Goal: Communication & Community: Answer question/provide support

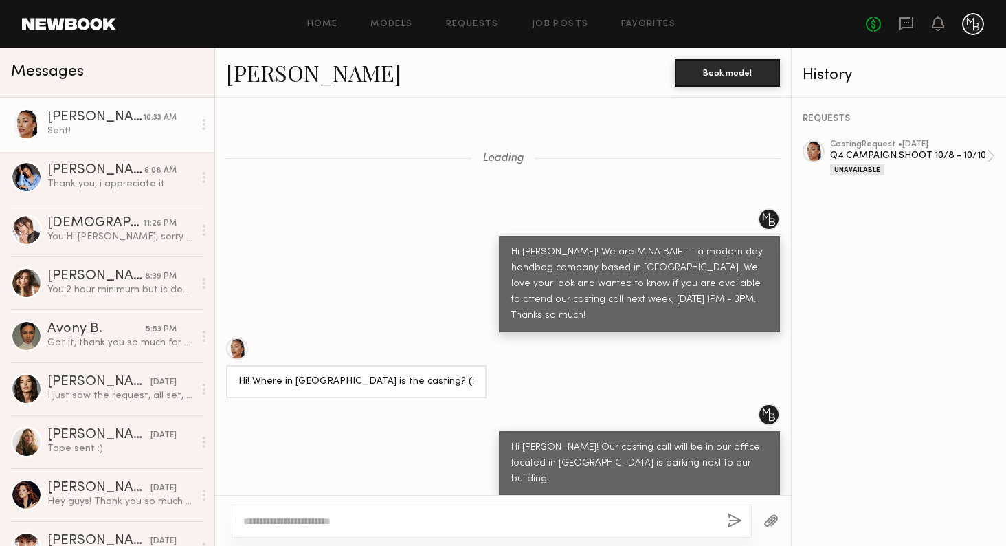
scroll to position [1028, 0]
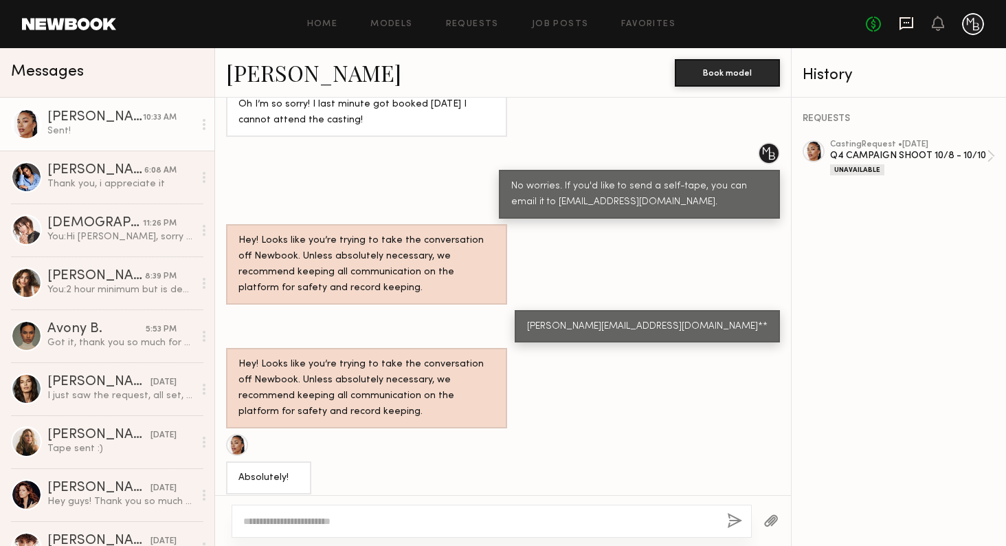
click at [902, 30] on icon at bounding box center [906, 23] width 15 height 15
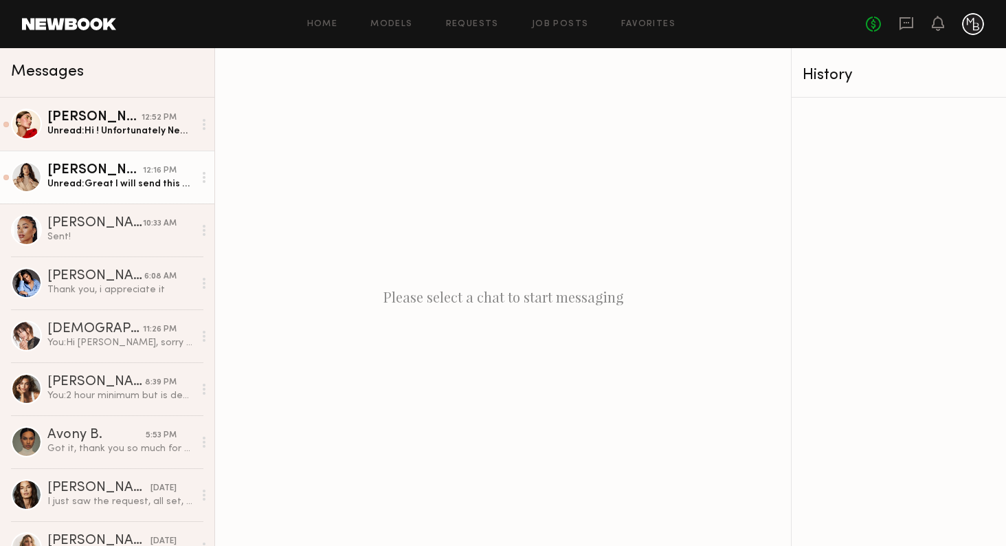
click at [57, 180] on div "Unread: Great I will send this over before 5!" at bounding box center [120, 183] width 146 height 13
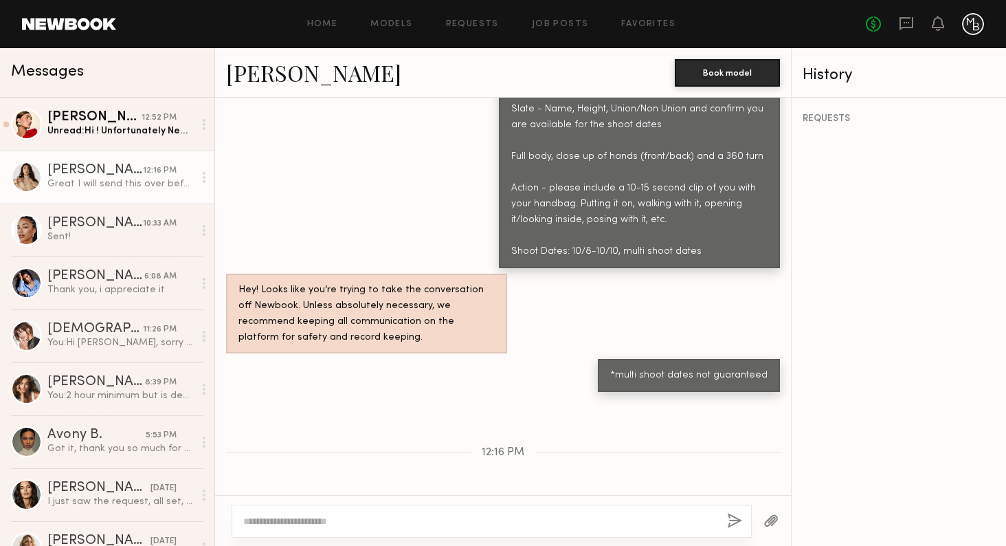
scroll to position [1455, 0]
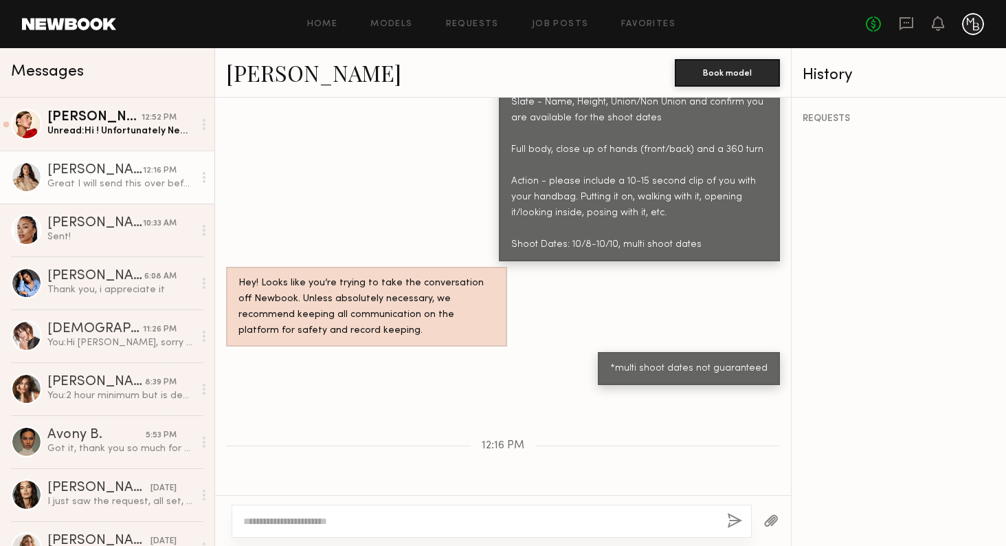
click at [353, 526] on textarea at bounding box center [479, 521] width 473 height 14
type textarea "**********"
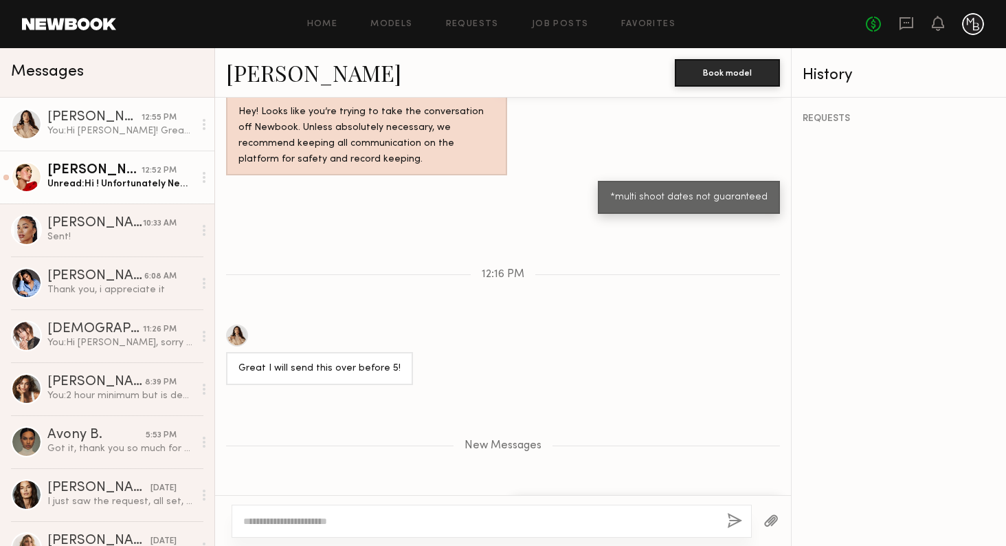
click at [137, 191] on link "[PERSON_NAME] 12:52 PM Unread: Hi ! Unfortunately Newbook doesn’t let me send v…" at bounding box center [107, 177] width 214 height 53
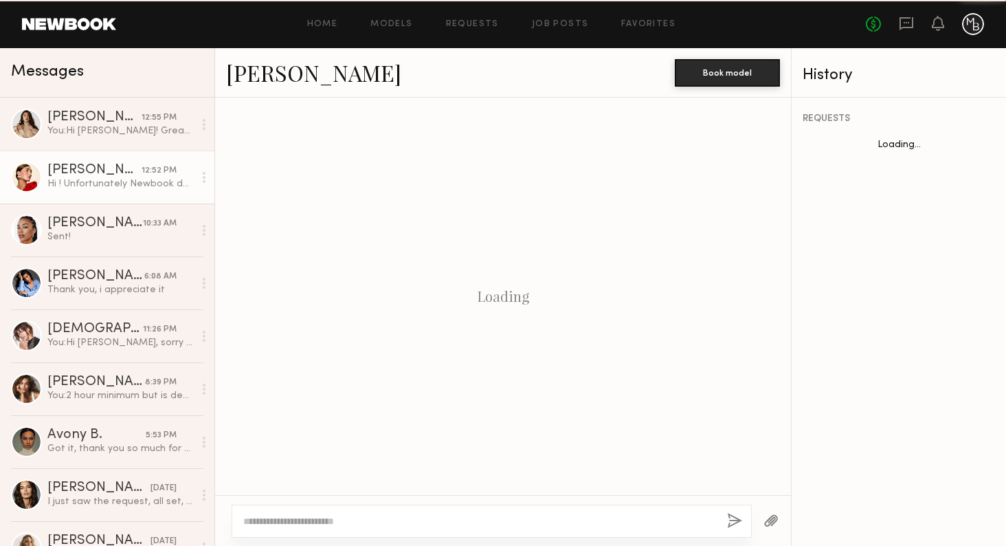
scroll to position [1868, 0]
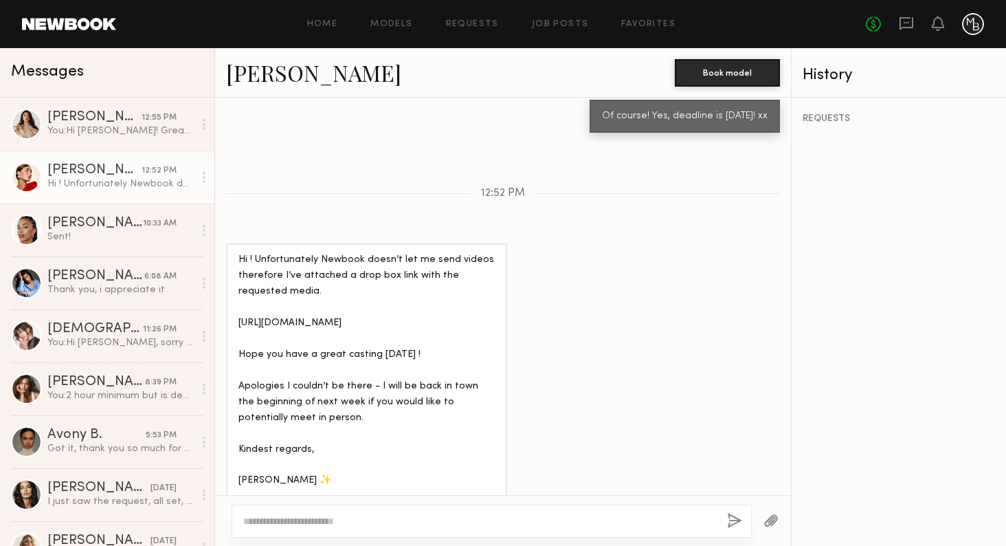
click at [326, 328] on div "Hi ! Unfortunately Newbook doesn’t let me send videos therefore I’ve attached a…" at bounding box center [367, 370] width 256 height 236
click at [287, 331] on div "Hi ! Unfortunately Newbook doesn’t let me send videos therefore I’ve attached a…" at bounding box center [367, 370] width 256 height 236
click at [307, 369] on div "Hi ! Unfortunately Newbook doesn’t let me send videos therefore I’ve attached a…" at bounding box center [367, 370] width 256 height 236
click at [355, 388] on div "Hi ! Unfortunately Newbook doesn’t let me send videos therefore I’ve attached a…" at bounding box center [367, 370] width 256 height 236
click at [243, 277] on div "Hi ! Unfortunately Newbook doesn’t let me send videos therefore I’ve attached a…" at bounding box center [367, 370] width 256 height 236
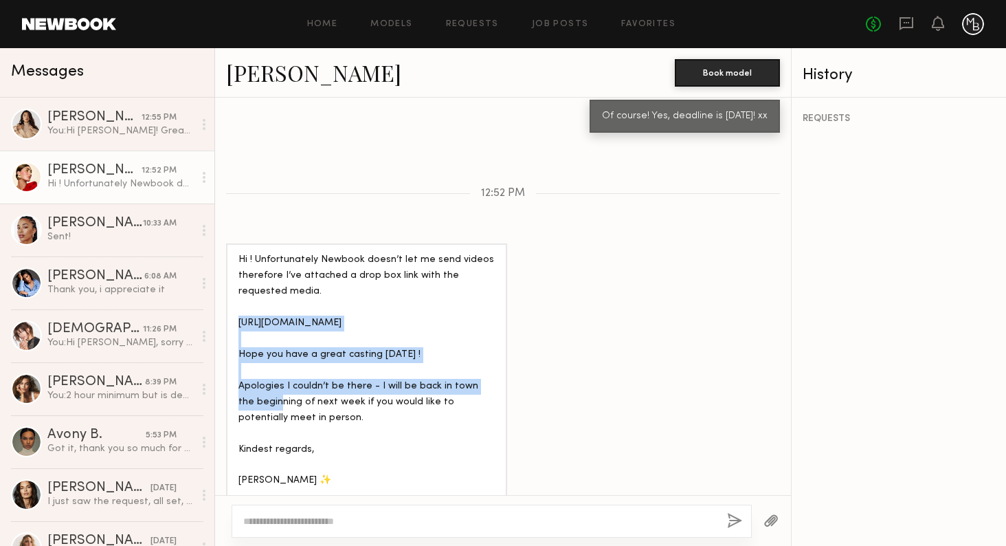
drag, startPoint x: 240, startPoint y: 278, endPoint x: 495, endPoint y: 313, distance: 257.4
click at [495, 313] on div "Hi ! Unfortunately Newbook doesn’t let me send videos therefore I’ve attached a…" at bounding box center [366, 370] width 281 height 254
copy div "[URL][DOMAIN_NAME]"
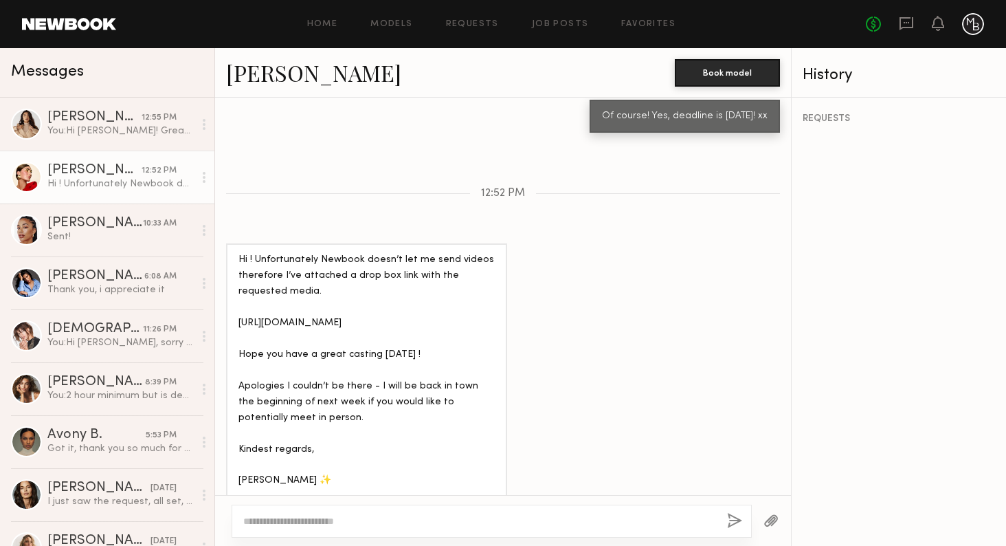
click at [304, 538] on div at bounding box center [503, 520] width 576 height 51
click at [284, 520] on textarea at bounding box center [479, 521] width 473 height 14
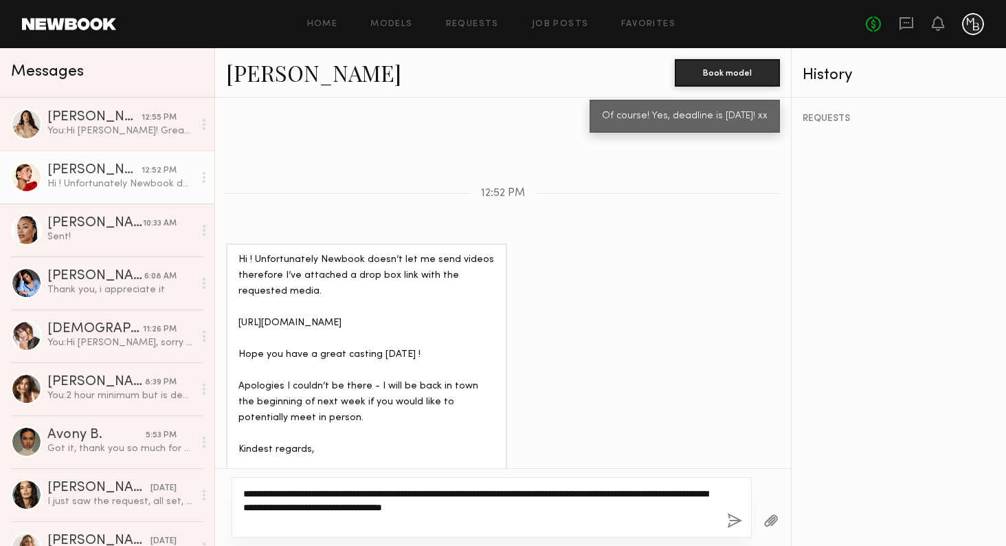
type textarea "**********"
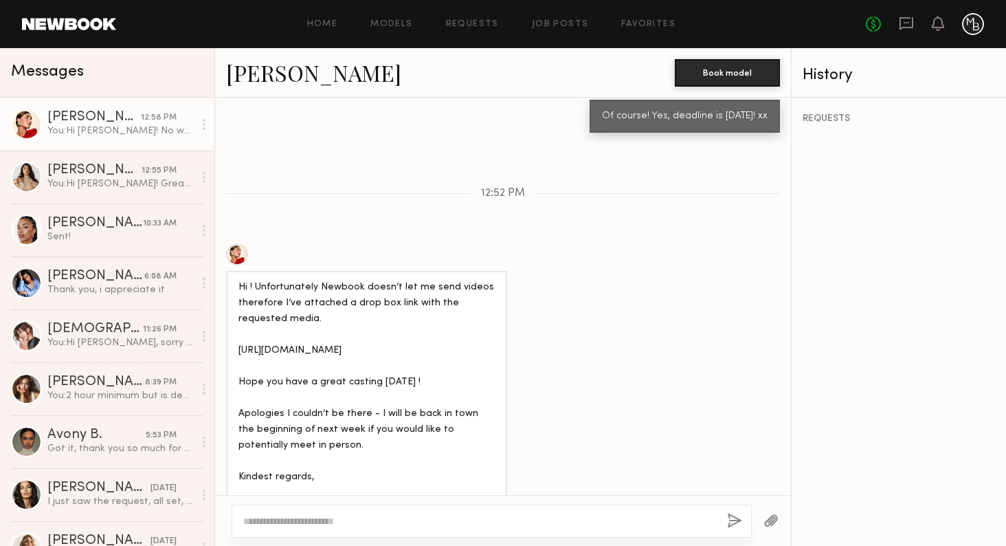
scroll to position [2071, 0]
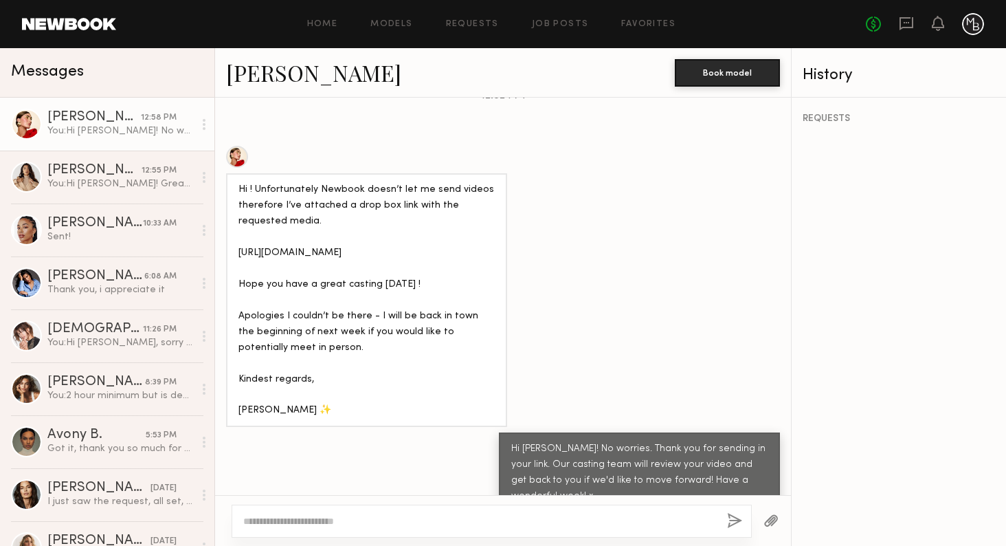
scroll to position [1966, 0]
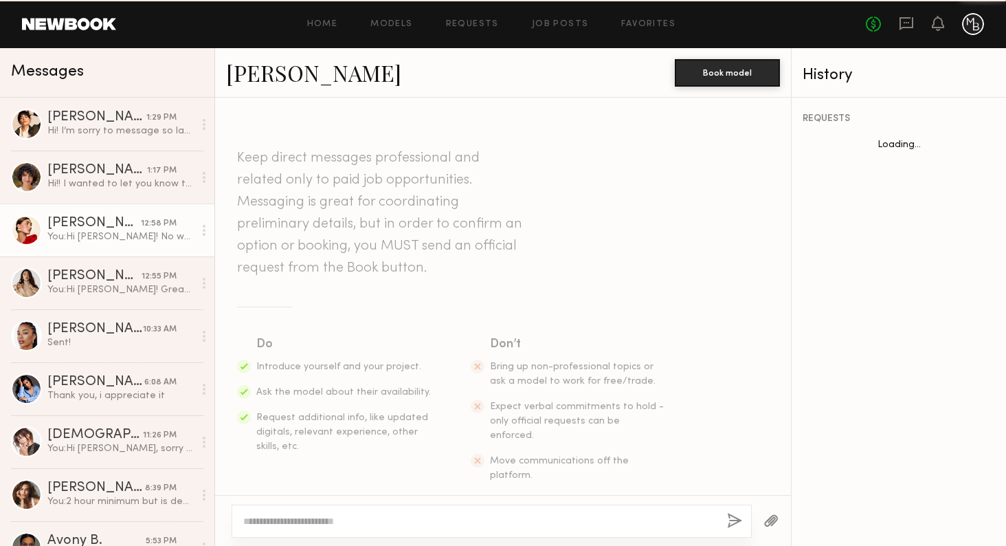
scroll to position [1966, 0]
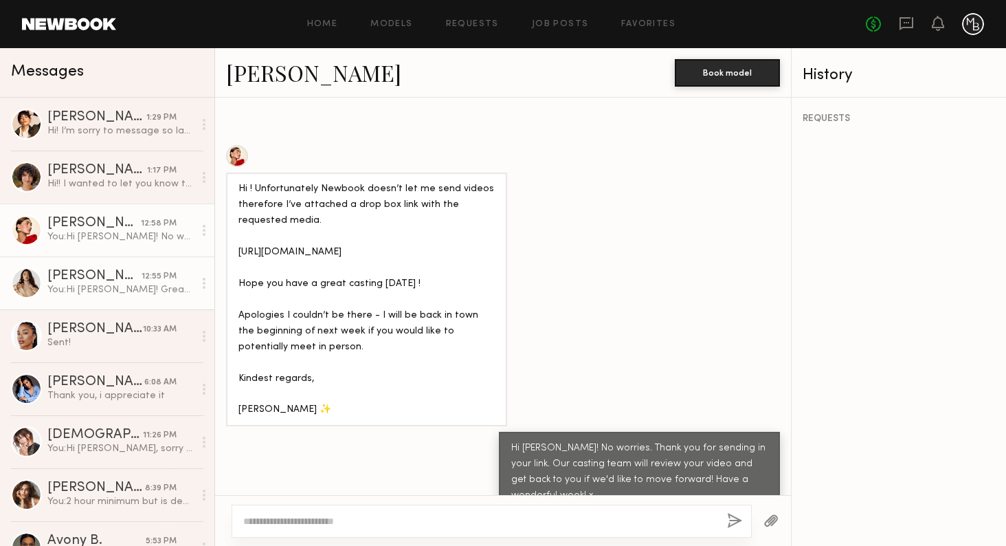
click at [111, 134] on div "Hi! I’m sorry to message so late in the day, I just woke up from a nap, on day …" at bounding box center [120, 130] width 146 height 13
click at [158, 120] on div "1:29 PM" at bounding box center [161, 117] width 30 height 13
click at [118, 138] on link "[PERSON_NAME] 1:29 PM Hi! I’m sorry to message so late in the day, I just woke …" at bounding box center [107, 124] width 214 height 53
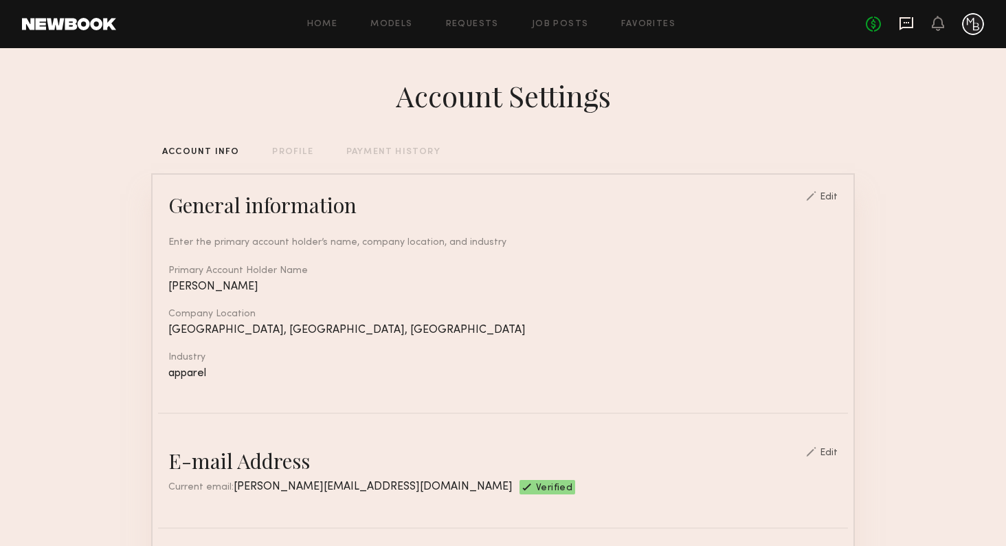
click at [907, 18] on icon at bounding box center [907, 23] width 14 height 13
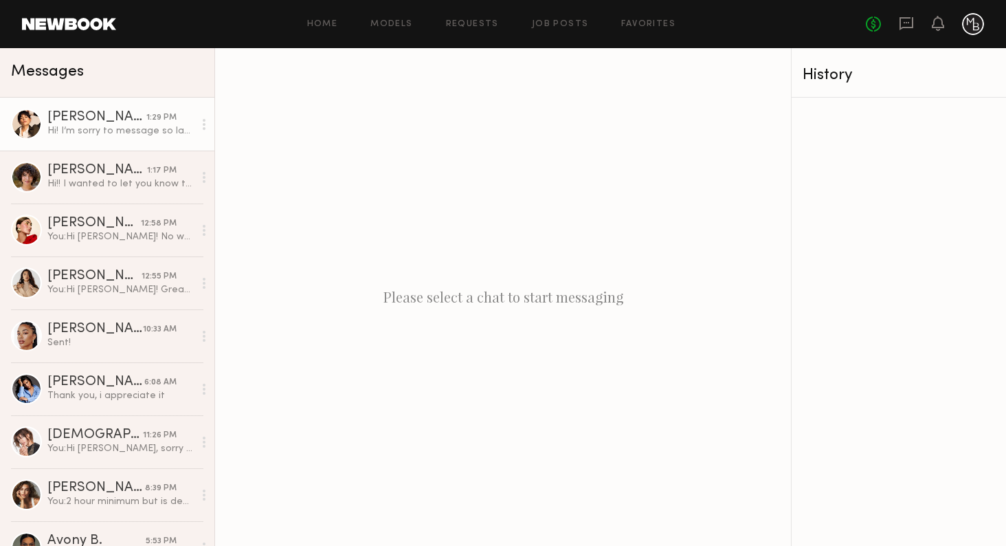
click at [122, 133] on div "Hi! I’m sorry to message so late in the day, I just woke up from a nap, on day …" at bounding box center [120, 130] width 146 height 13
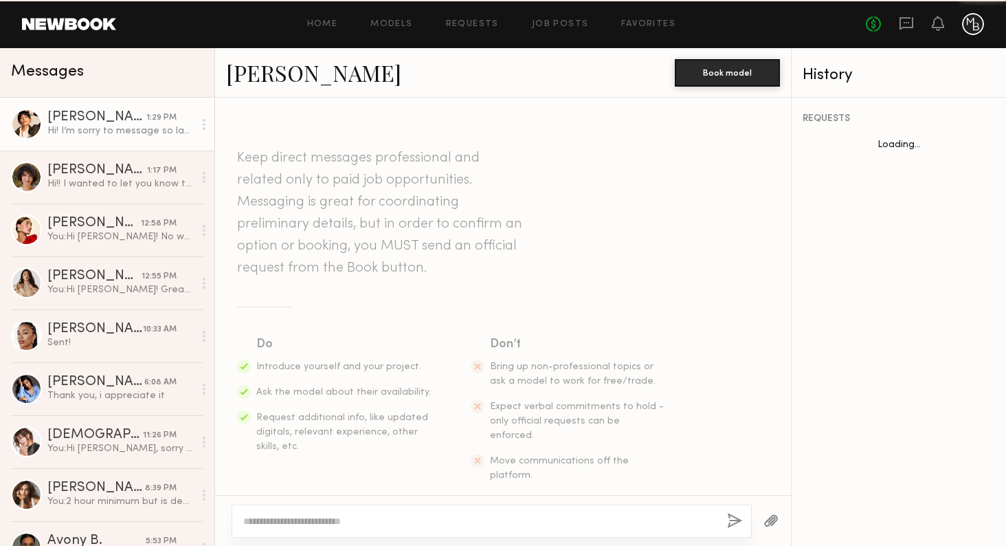
scroll to position [1058, 0]
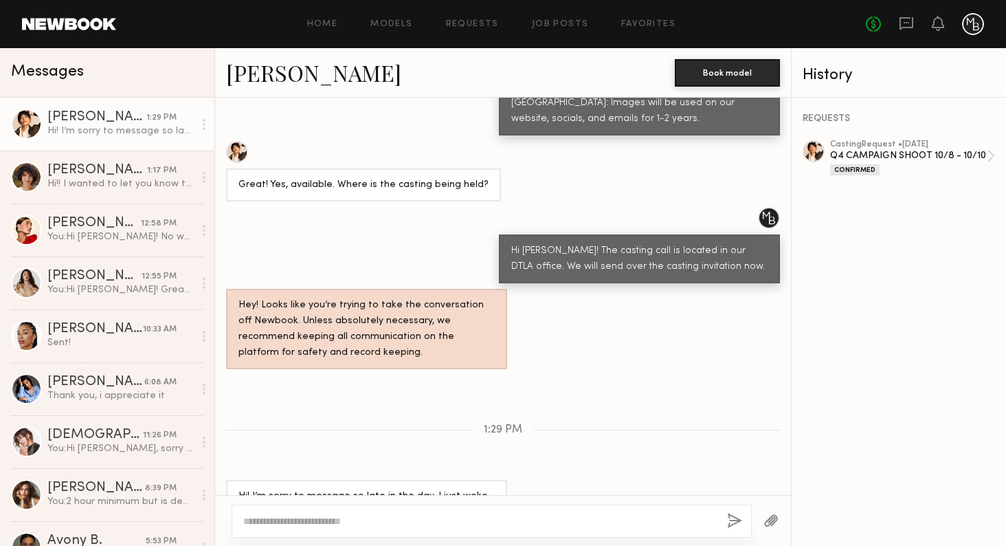
click at [337, 531] on div at bounding box center [492, 521] width 520 height 33
click at [323, 515] on textarea at bounding box center [479, 521] width 473 height 14
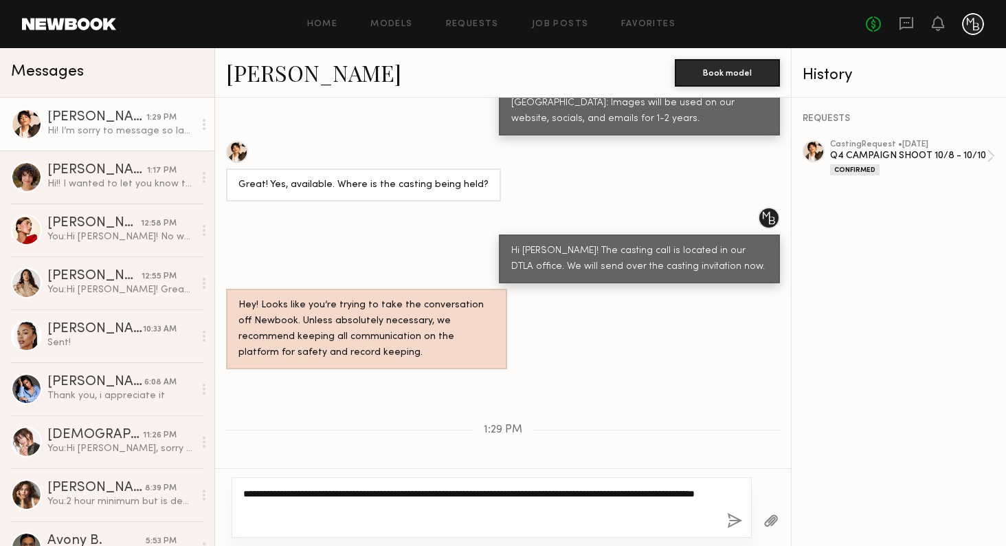
type textarea "**********"
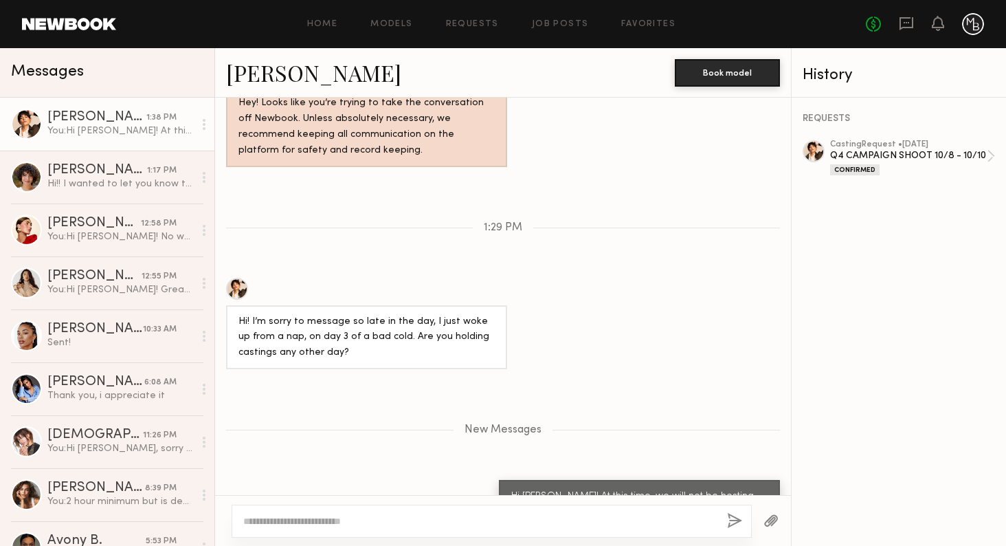
scroll to position [1346, 0]
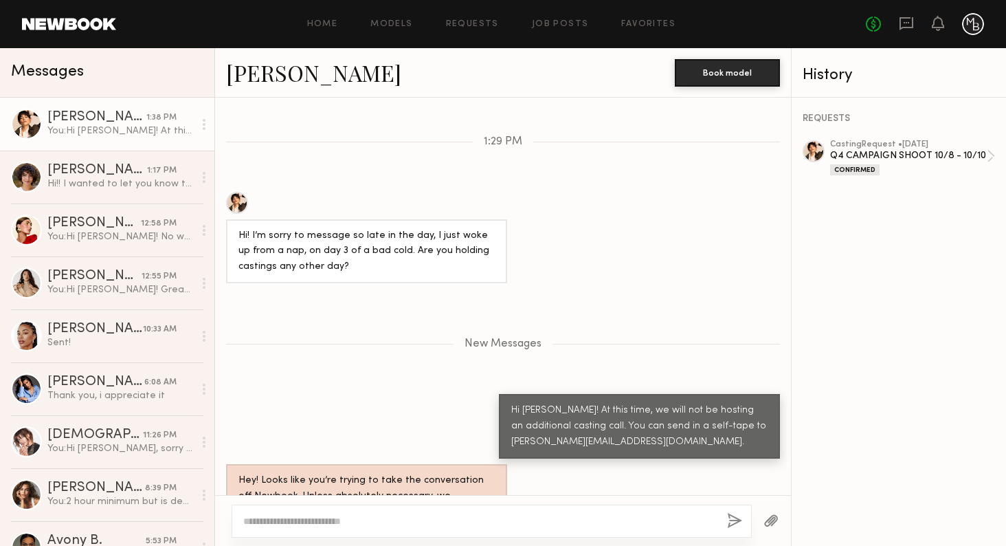
paste textarea "**********"
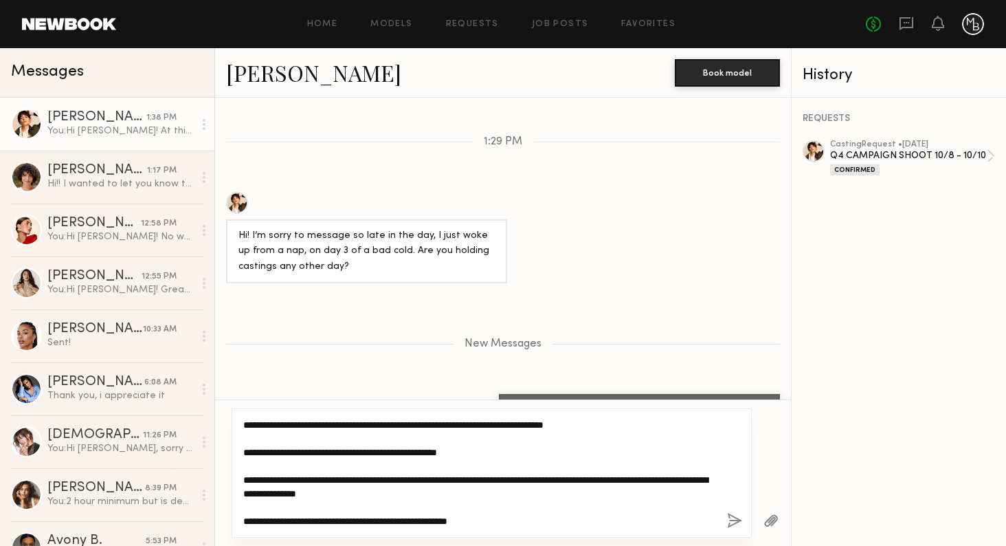
type textarea "**********"
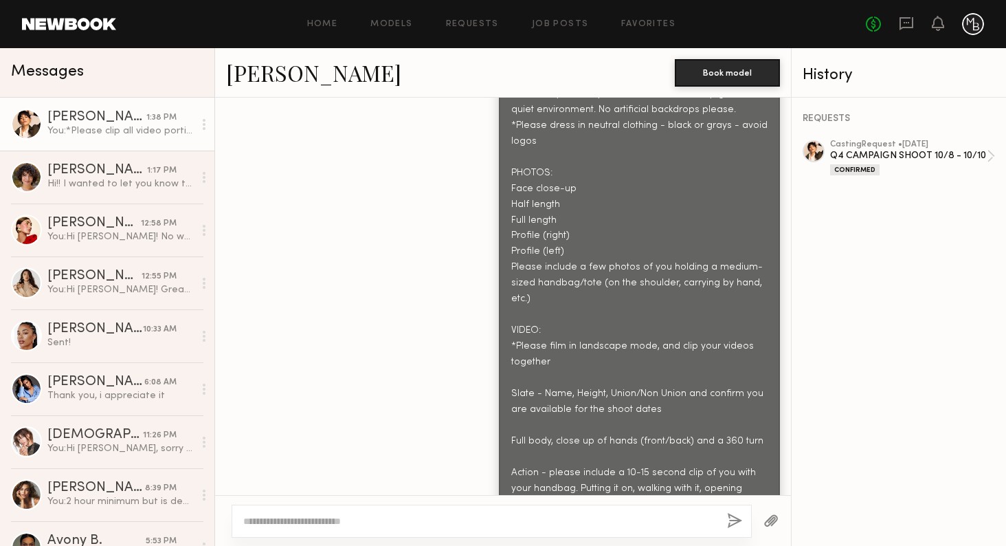
scroll to position [1882, 0]
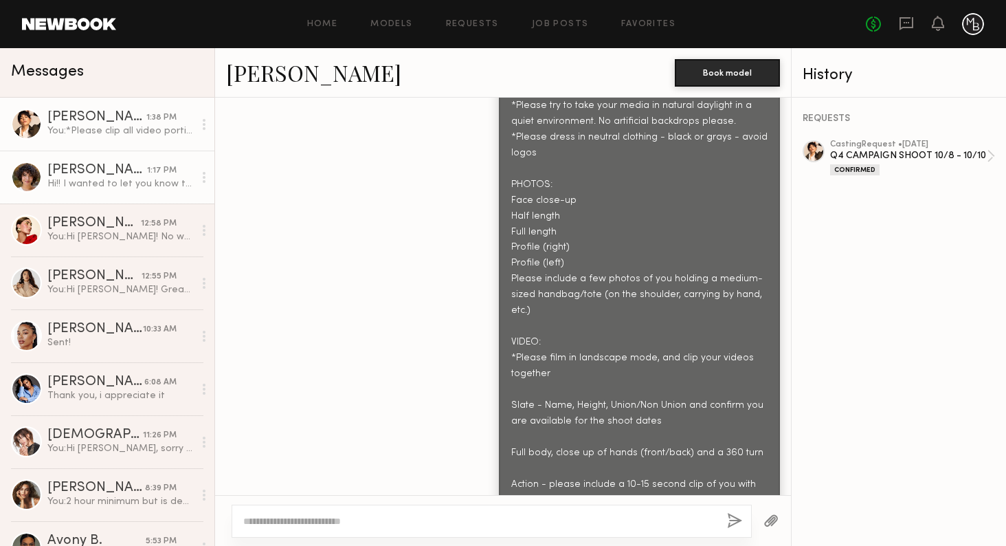
click at [177, 172] on div "[PERSON_NAME] 1:17 PM" at bounding box center [120, 171] width 146 height 14
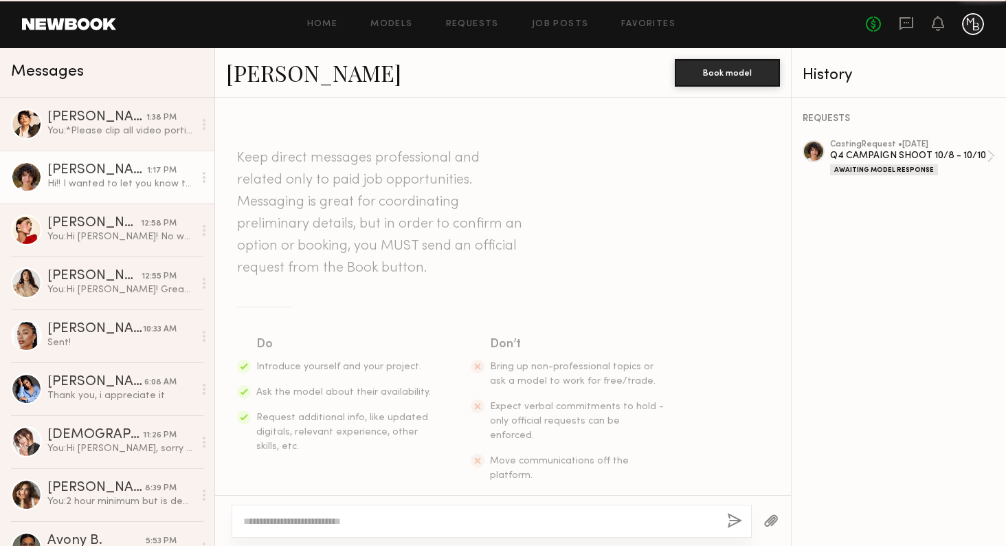
scroll to position [920, 0]
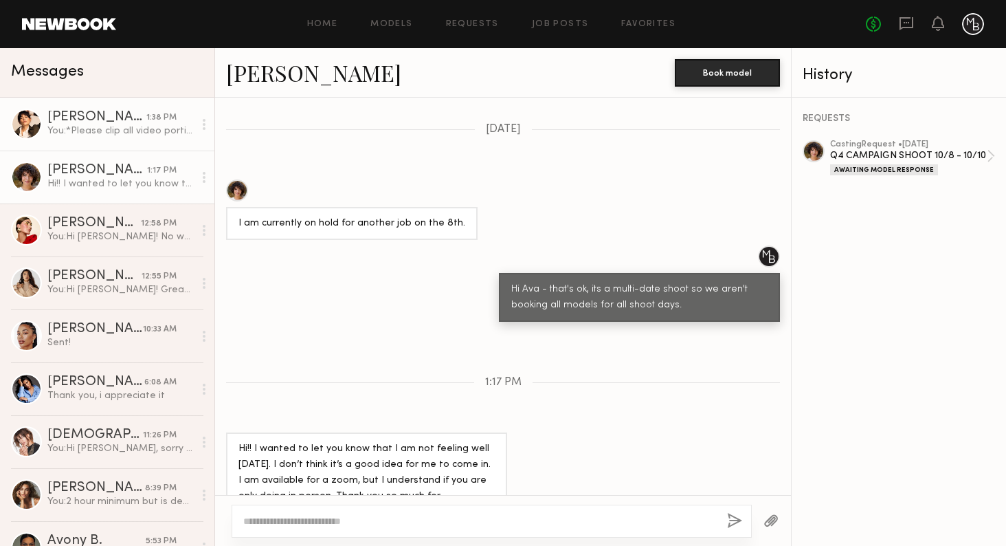
click at [114, 140] on link "[PERSON_NAME] 1:38 PM You: *Please clip all video portions together to submit 1…" at bounding box center [107, 124] width 214 height 53
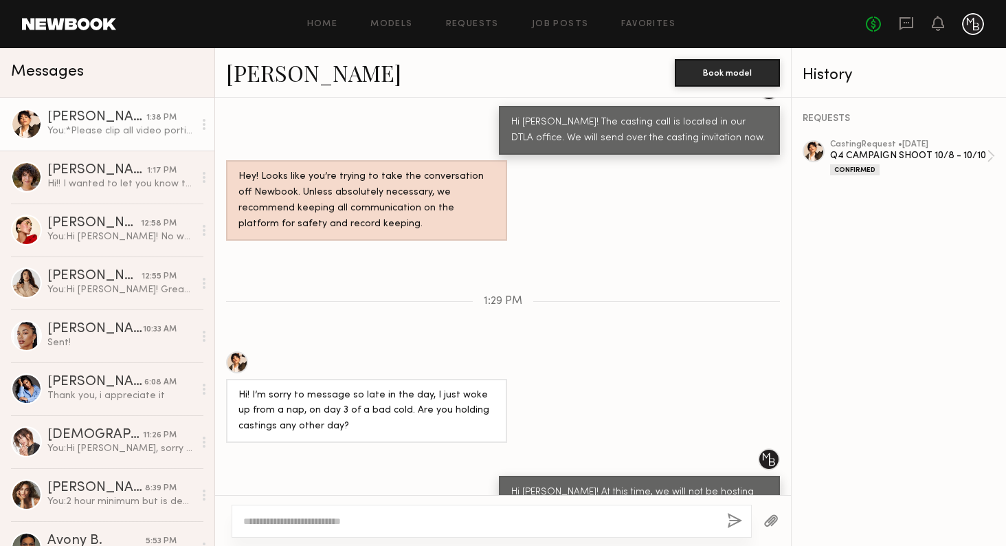
scroll to position [1196, 0]
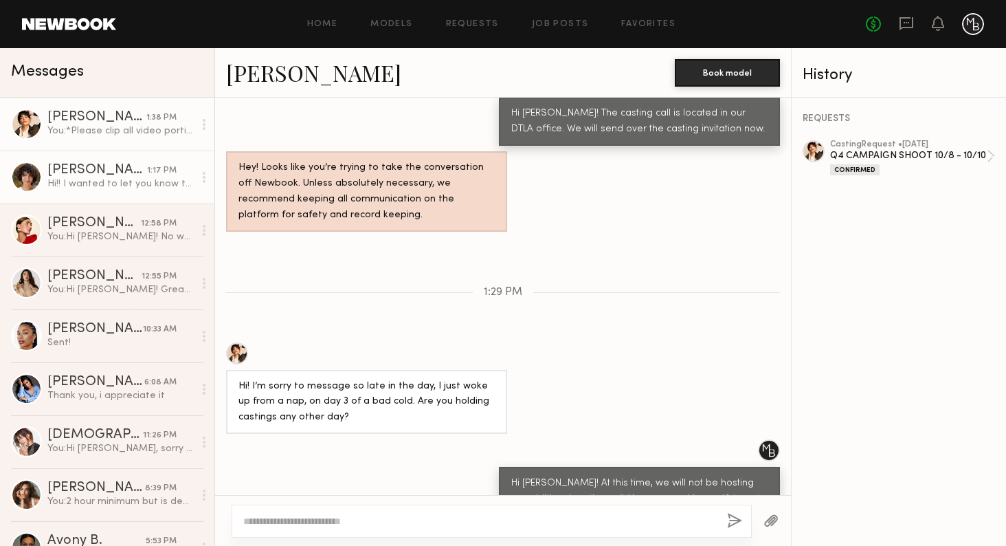
click at [142, 186] on div "Hi!! I wanted to let you know that I am not feeling well [DATE]. I don’t think …" at bounding box center [120, 183] width 146 height 13
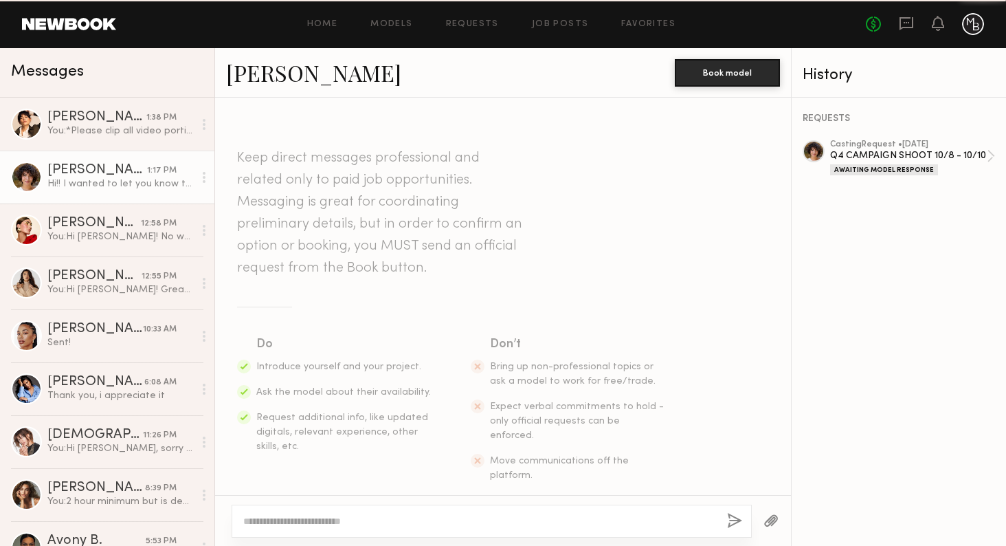
scroll to position [920, 0]
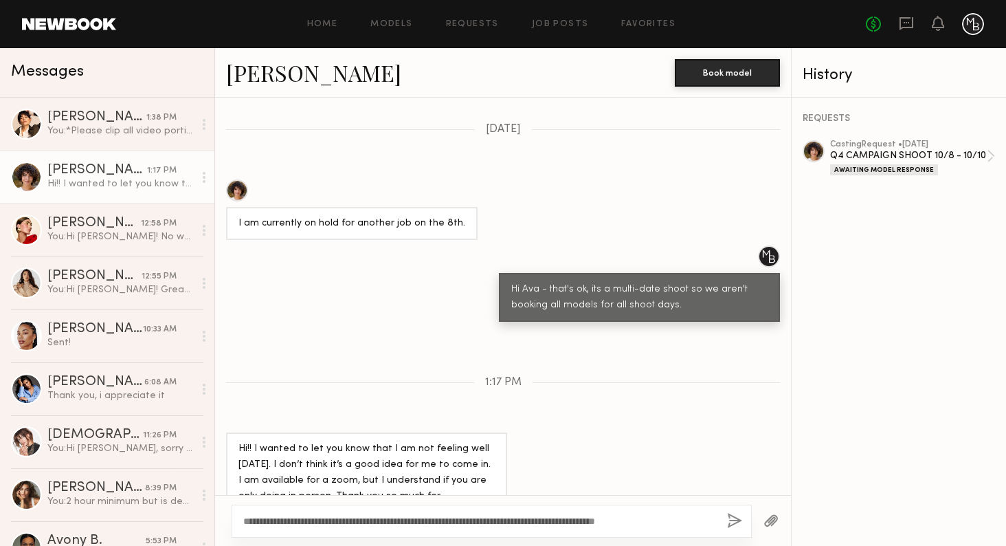
type textarea "**********"
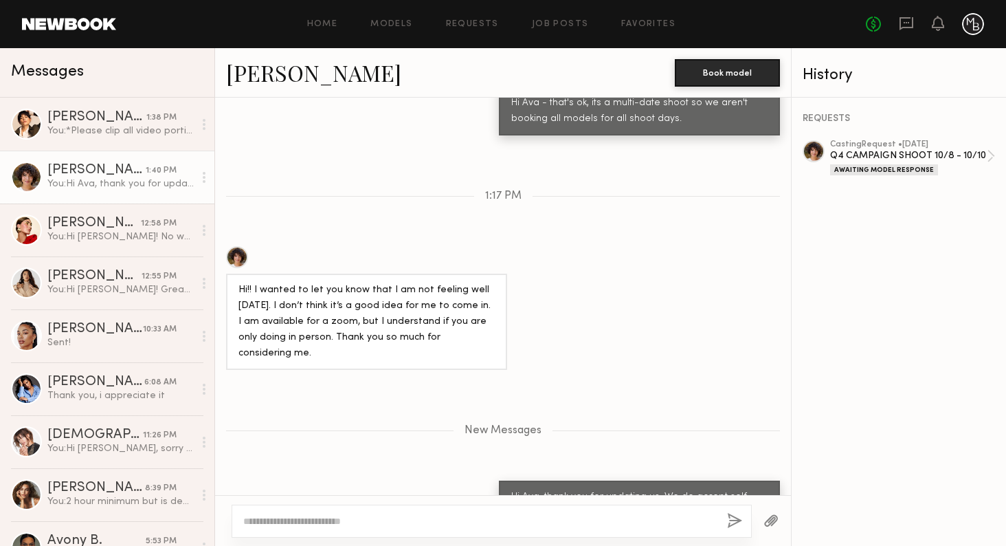
scroll to position [1192, 0]
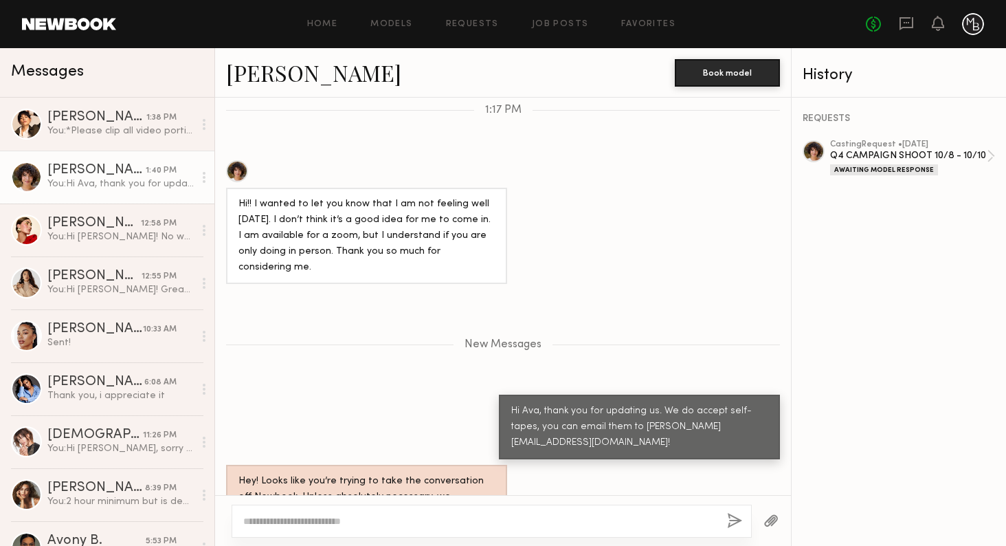
type textarea "**********"
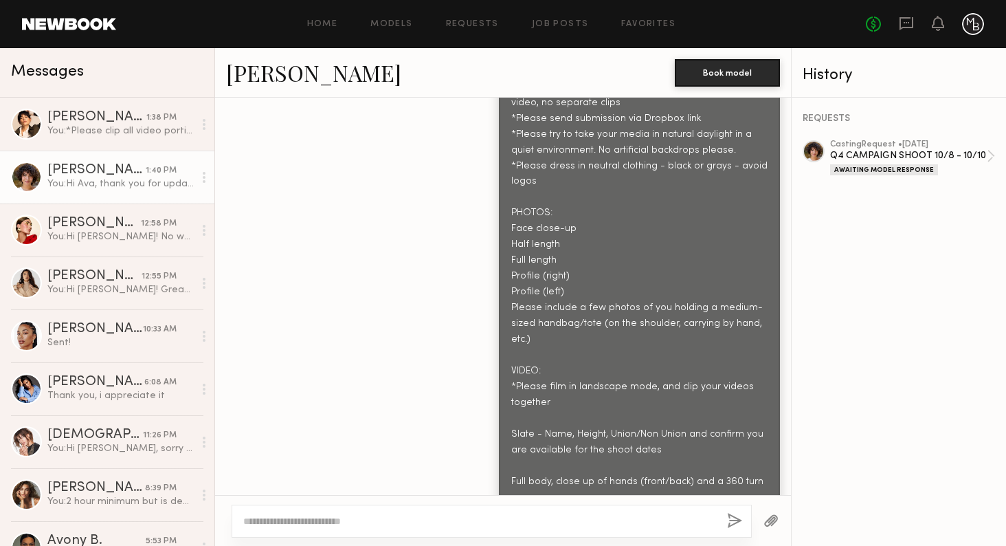
scroll to position [1747, 0]
